Goal: Information Seeking & Learning: Learn about a topic

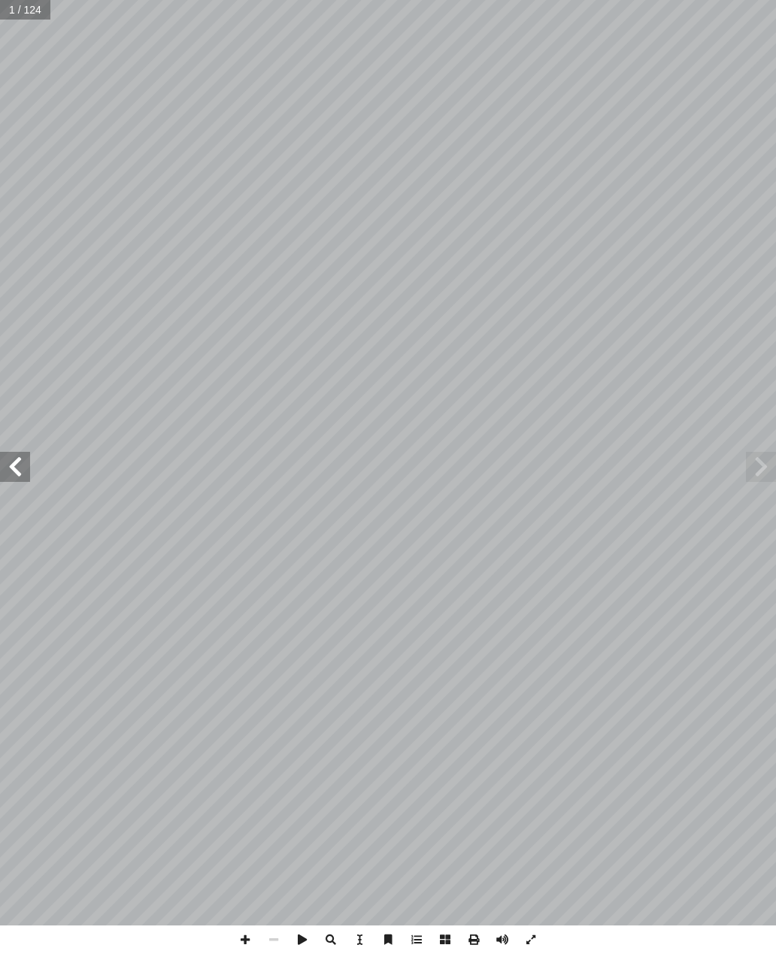
click at [21, 473] on span at bounding box center [15, 467] width 30 height 30
click at [17, 465] on span at bounding box center [15, 467] width 30 height 30
click at [14, 462] on span at bounding box center [15, 467] width 30 height 30
click at [14, 463] on span at bounding box center [15, 467] width 30 height 30
click at [755, 468] on span at bounding box center [761, 467] width 30 height 30
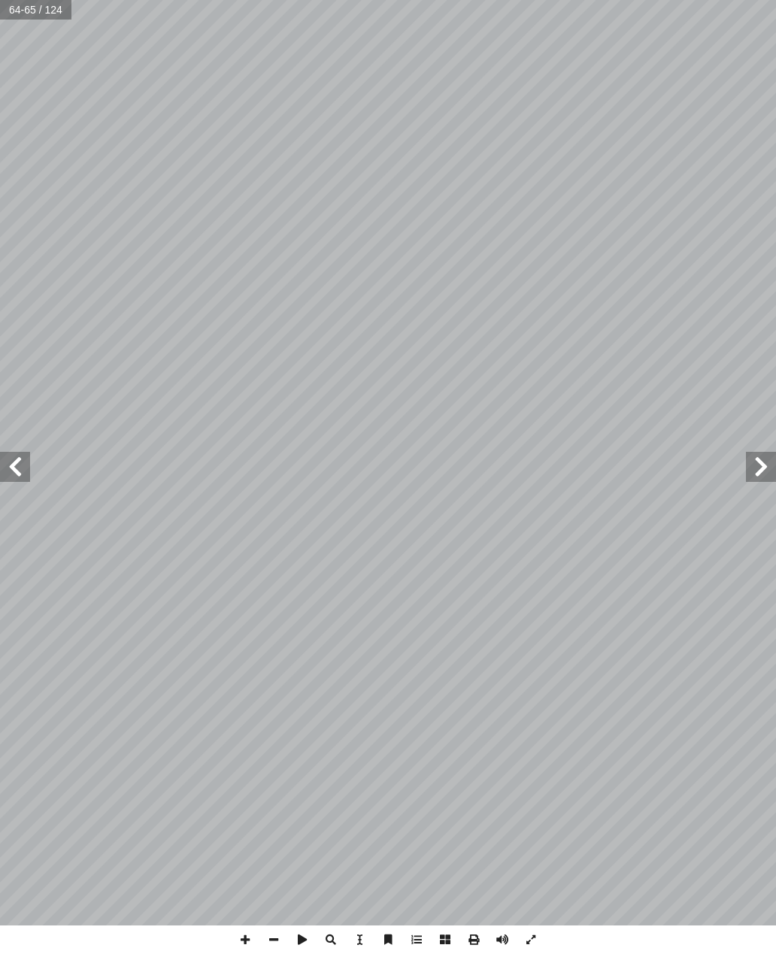
click at [765, 456] on span at bounding box center [761, 467] width 30 height 30
click at [760, 471] on span at bounding box center [761, 467] width 30 height 30
